Goal: Use online tool/utility: Utilize a website feature to perform a specific function

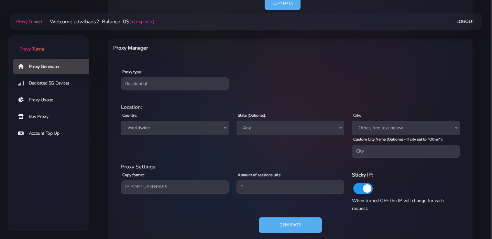
scroll to position [219, 0]
click at [166, 126] on span "Worldwide" at bounding box center [175, 128] width 100 height 9
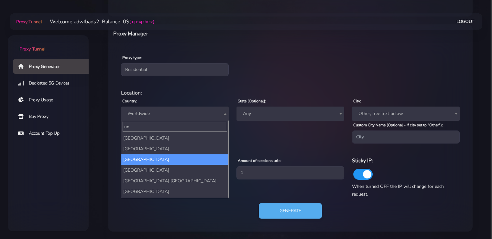
scroll to position [60, 0]
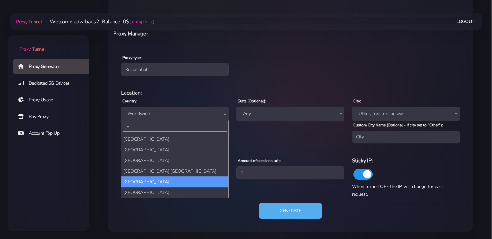
type input "un"
select select "US"
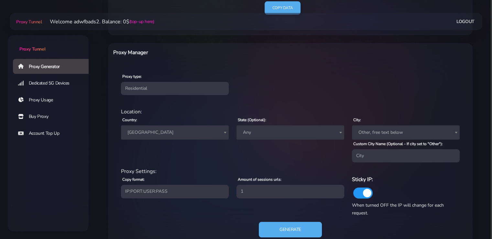
scroll to position [233, 0]
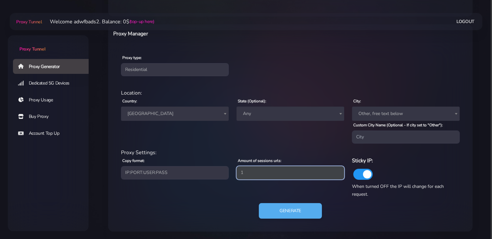
click at [269, 175] on input "1" at bounding box center [290, 172] width 108 height 13
type input "3"
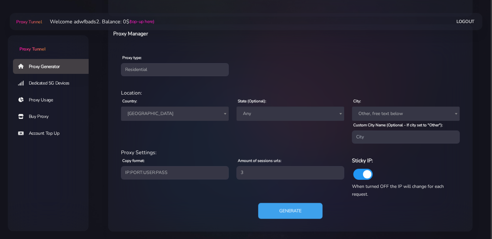
click at [289, 210] on button "Generate" at bounding box center [290, 211] width 64 height 16
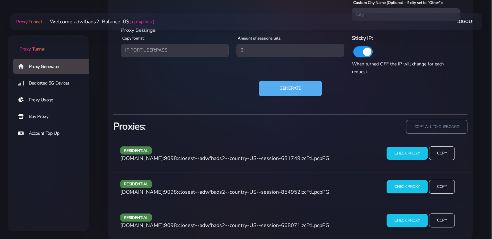
scroll to position [363, 0]
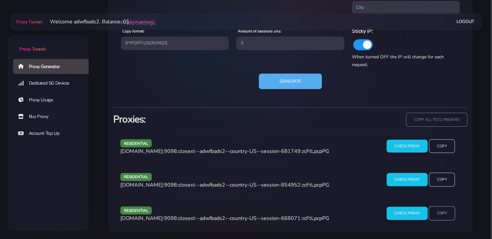
click at [441, 209] on input "Copy" at bounding box center [441, 213] width 27 height 14
click at [444, 176] on input "Copy" at bounding box center [441, 179] width 27 height 14
click at [448, 145] on input "Copy" at bounding box center [441, 146] width 27 height 14
